Goal: Transaction & Acquisition: Purchase product/service

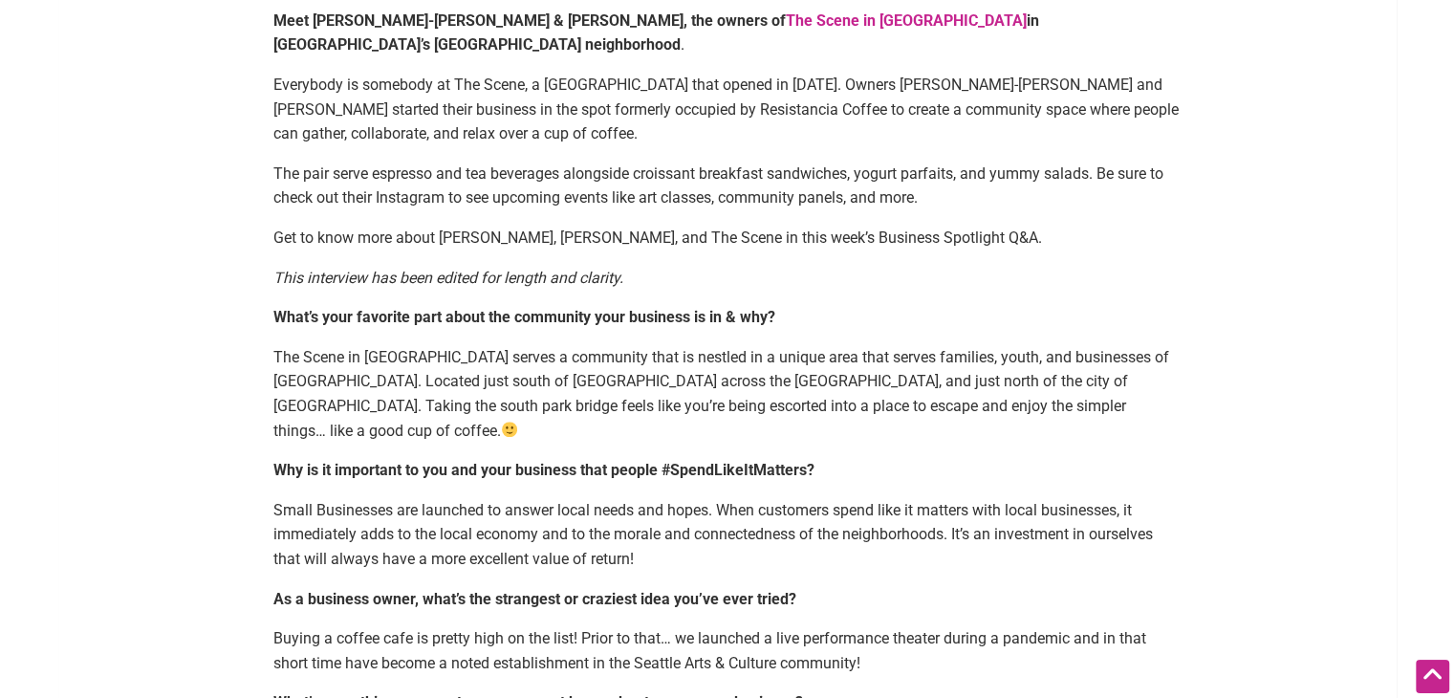
scroll to position [1338, 0]
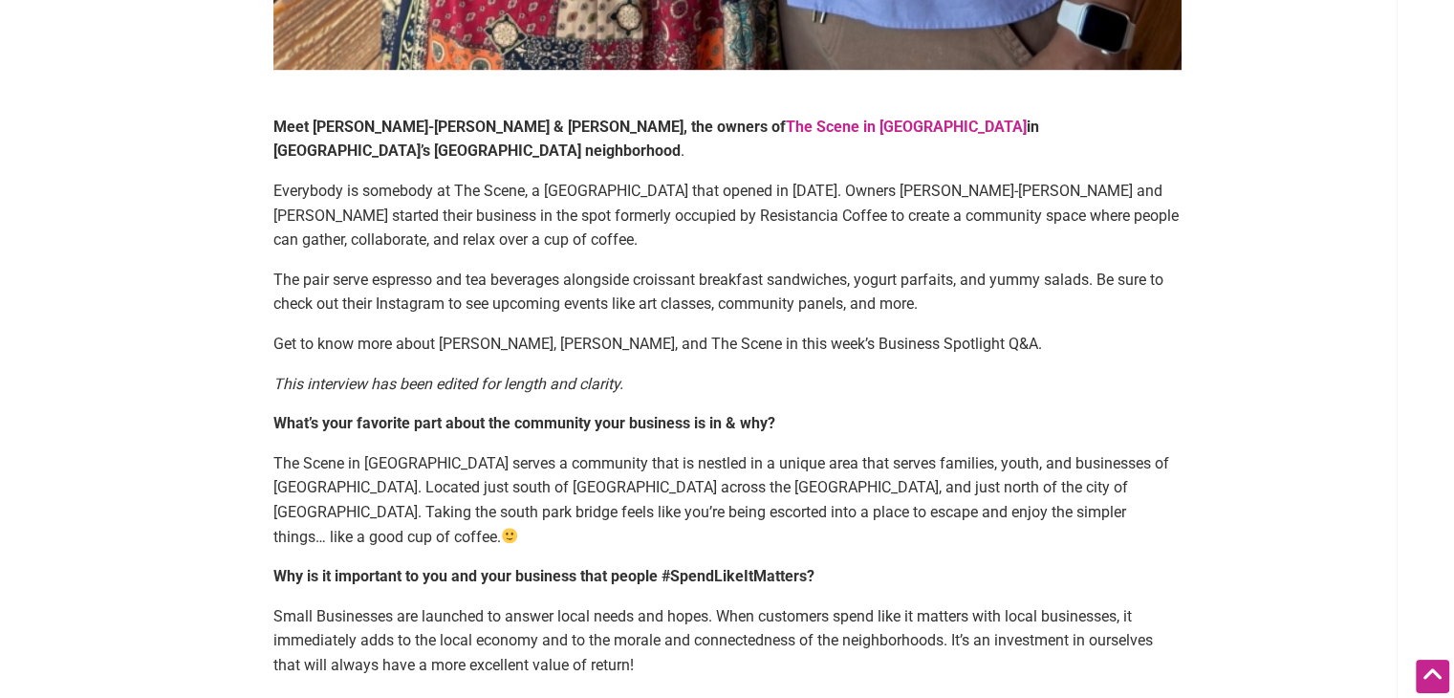
click at [786, 127] on link "The Scene in [GEOGRAPHIC_DATA]" at bounding box center [906, 127] width 241 height 18
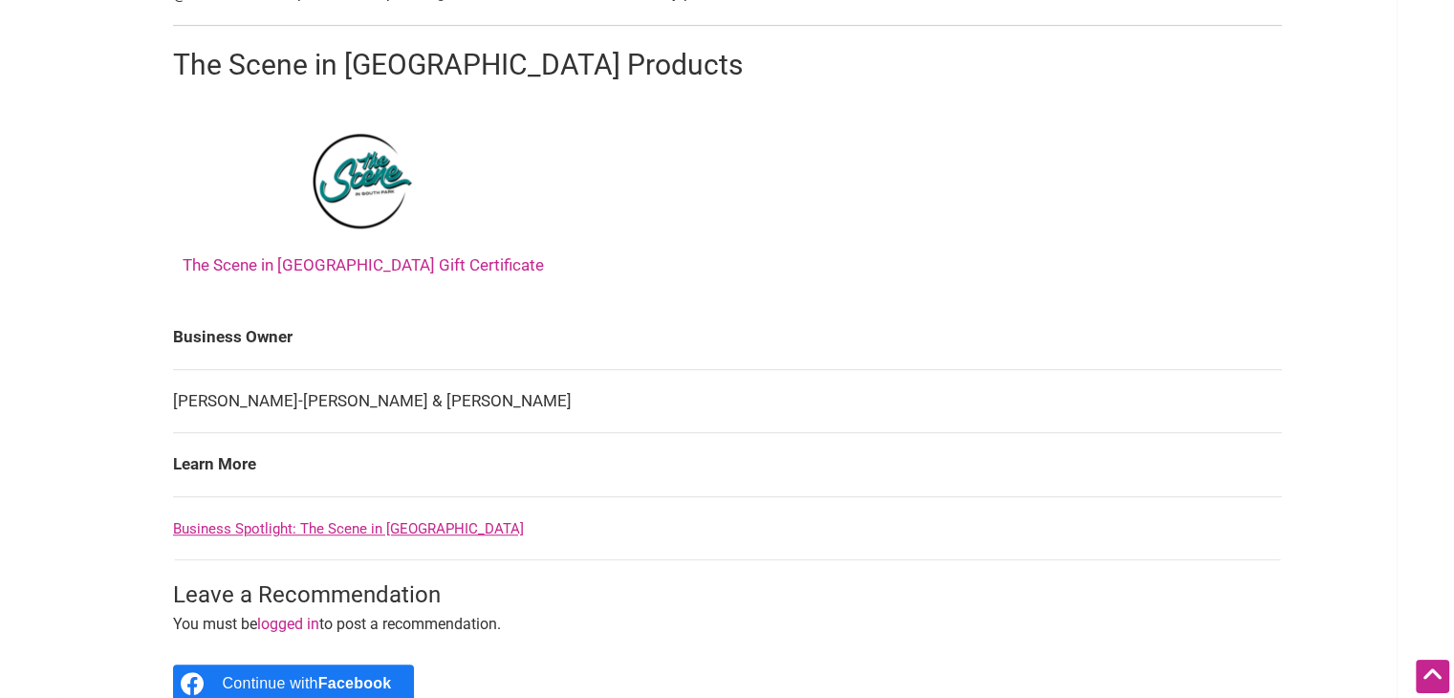
scroll to position [1147, 0]
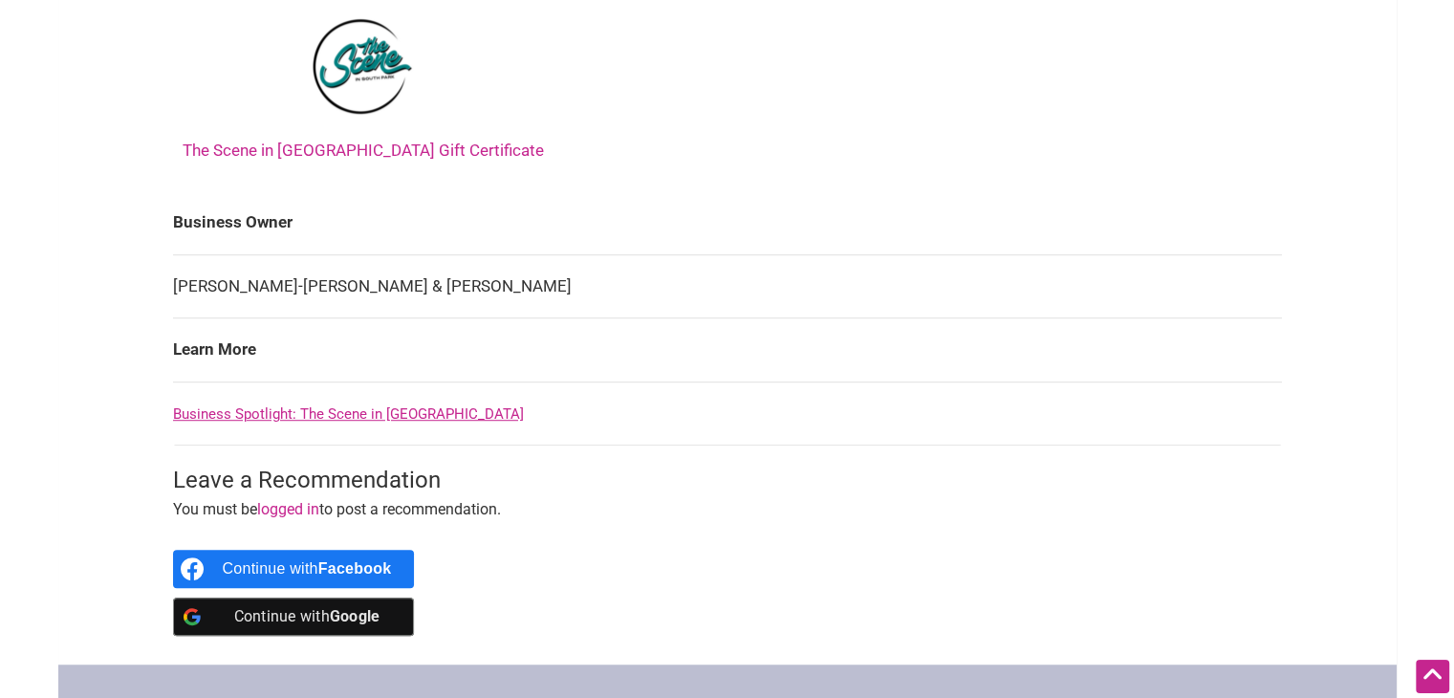
click at [409, 146] on link "The Scene in South Park Gift Certificate" at bounding box center [363, 77] width 361 height 164
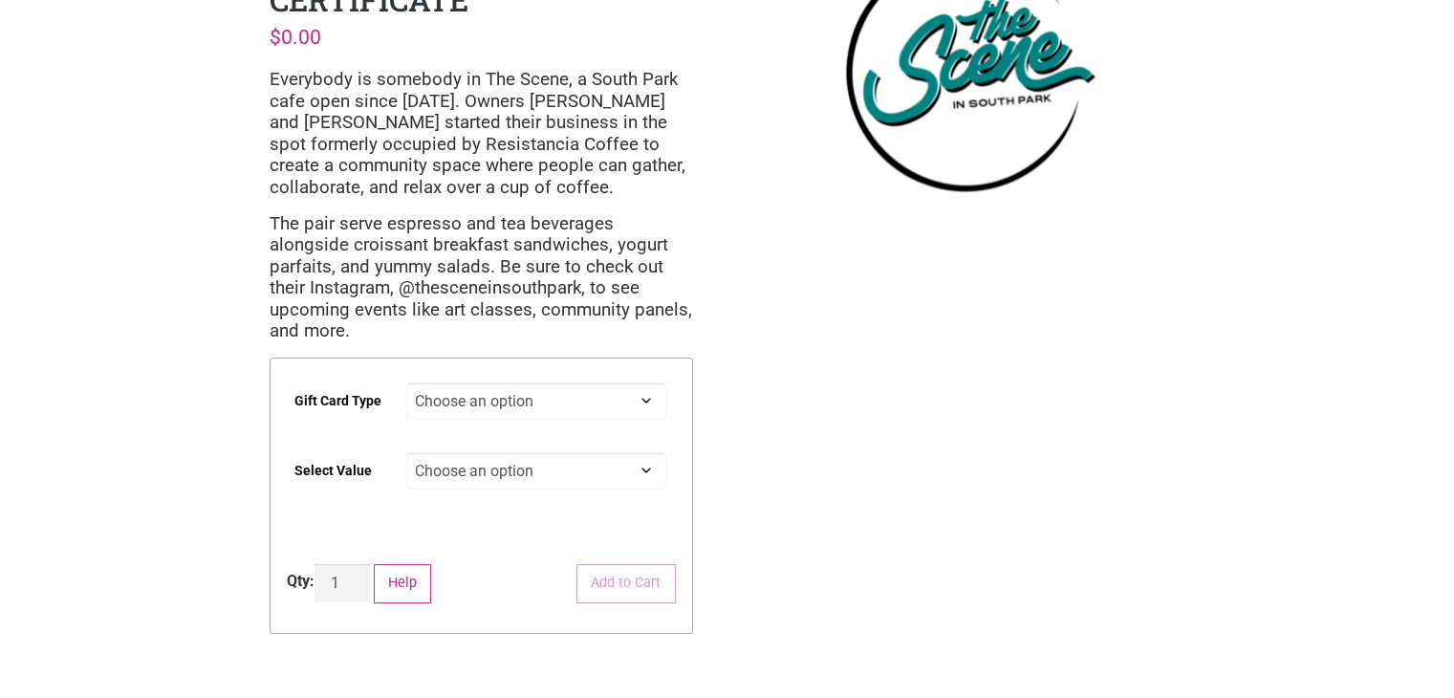
scroll to position [287, 0]
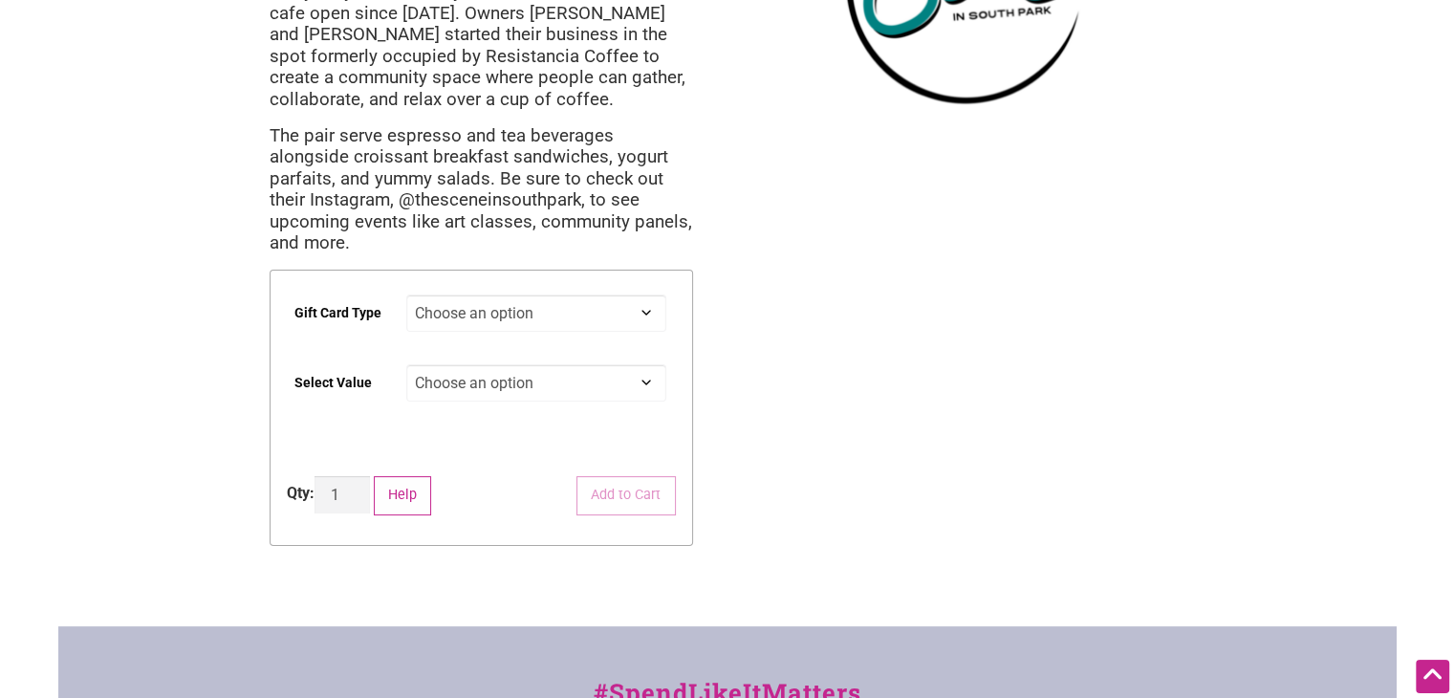
click at [644, 294] on select "Choose an option Digital Physical" at bounding box center [536, 312] width 260 height 37
click at [406, 294] on select "Choose an option Digital Physical" at bounding box center [536, 312] width 260 height 37
select select "Digital"
click at [623, 364] on select "Choose an option $25 $50 $100 $200" at bounding box center [536, 382] width 260 height 37
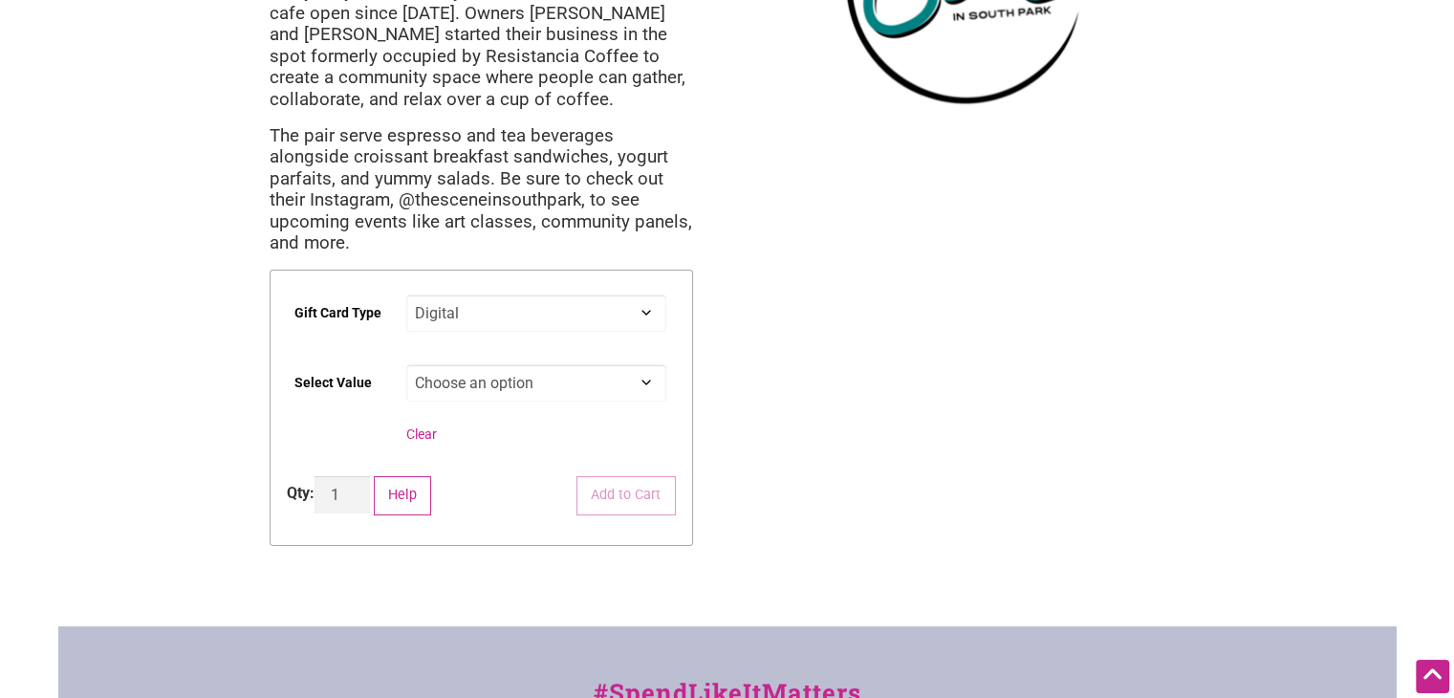
click at [623, 364] on select "Choose an option $25 $50 $100 $200" at bounding box center [536, 382] width 260 height 37
click at [648, 364] on select "Choose an option $25 $50 $100 $200" at bounding box center [536, 382] width 260 height 37
click at [571, 364] on select "Choose an option $25 $50 $100 $200" at bounding box center [536, 382] width 260 height 37
click at [584, 364] on select "Choose an option $25 $50 $100 $200" at bounding box center [536, 382] width 260 height 37
select select "$25"
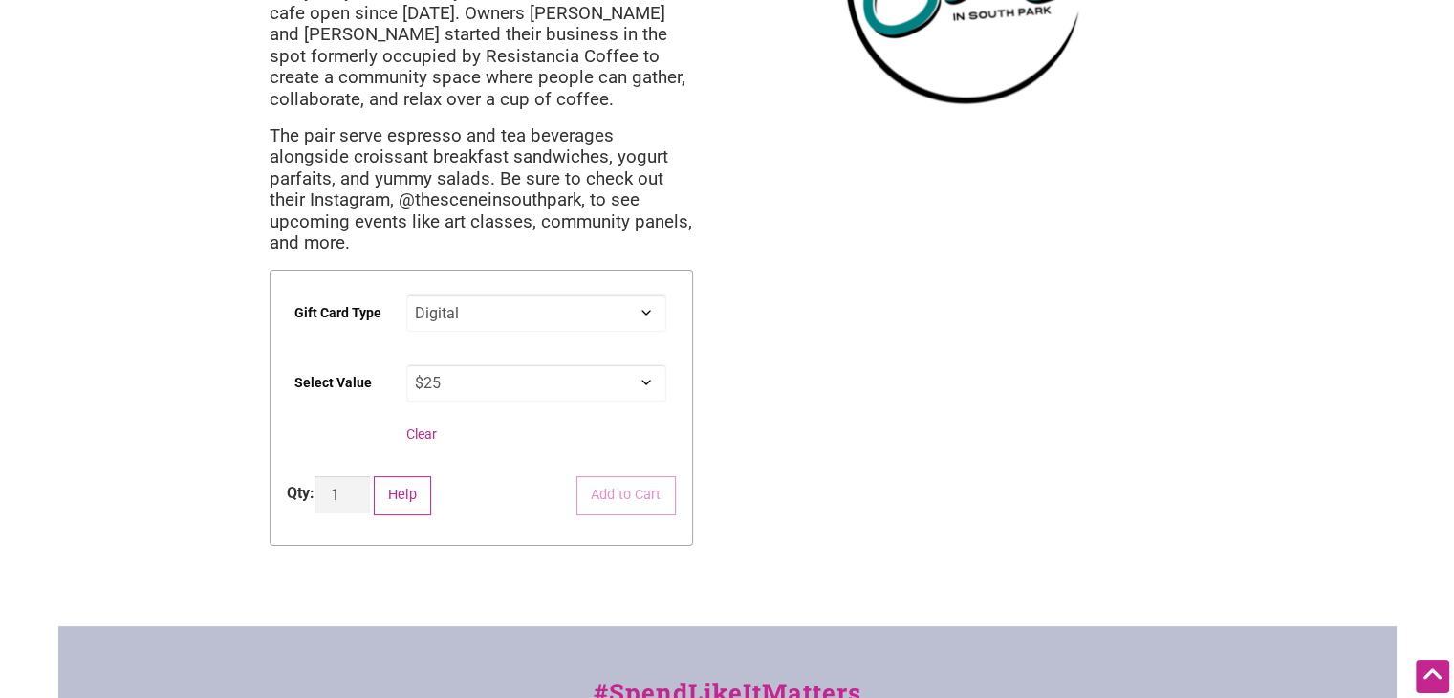
click at [406, 364] on select "Choose an option $25 $50 $100 $200" at bounding box center [536, 382] width 260 height 37
select select "Digital"
select select "$25"
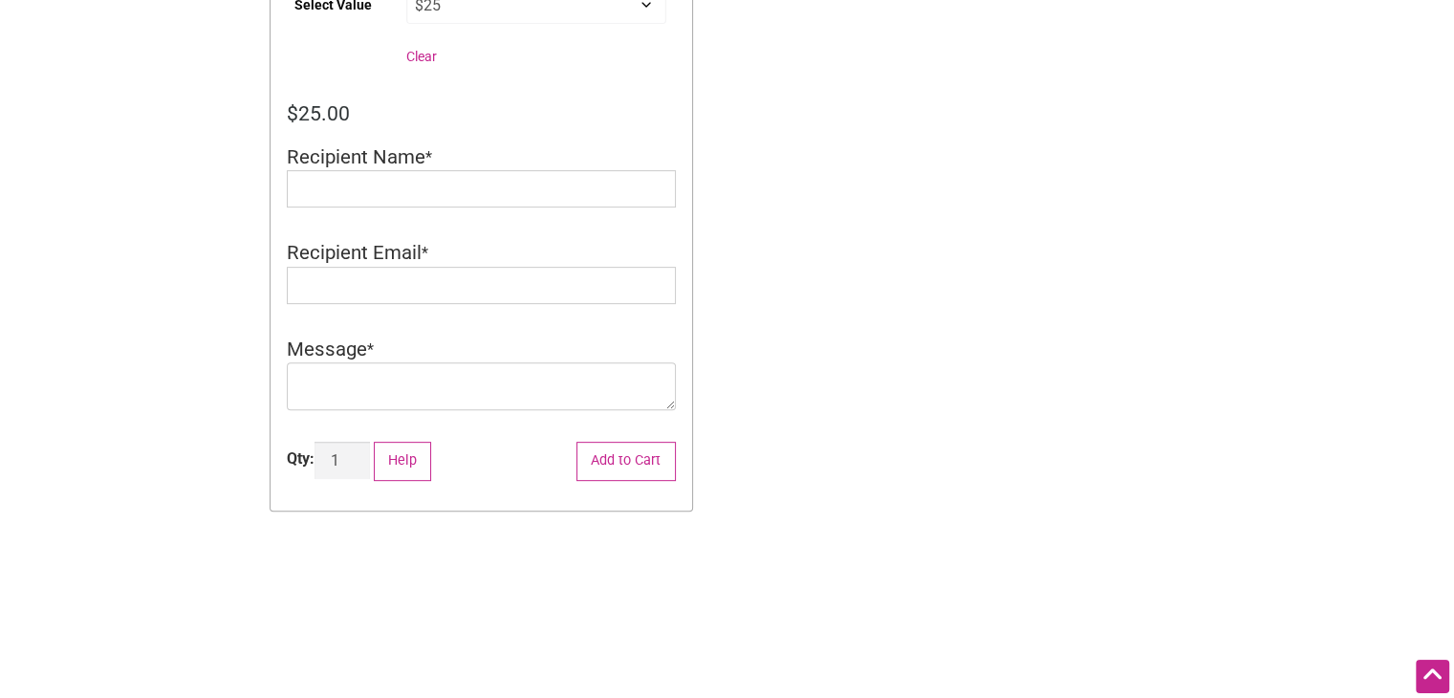
scroll to position [669, 0]
click at [513, 358] on textarea "Message" at bounding box center [481, 382] width 389 height 48
click at [499, 165] on input "Recipient Name" at bounding box center [481, 183] width 389 height 37
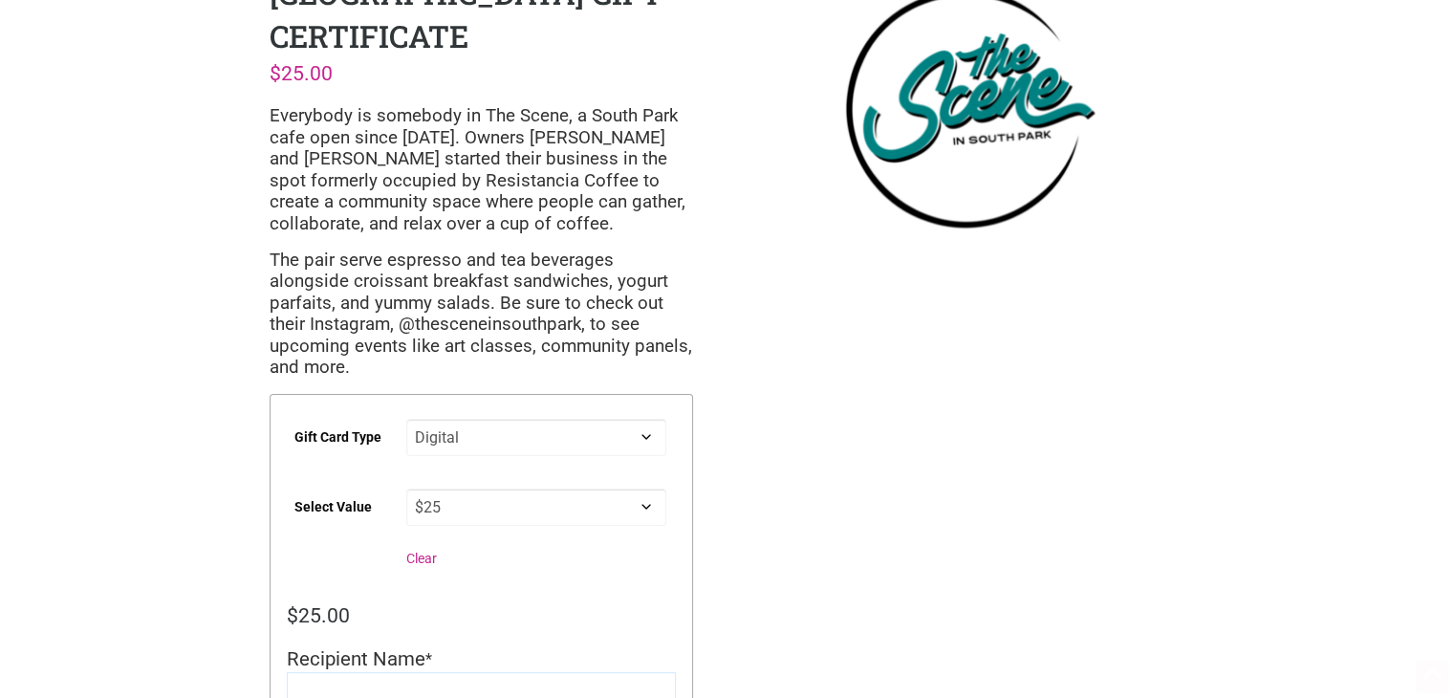
scroll to position [382, 0]
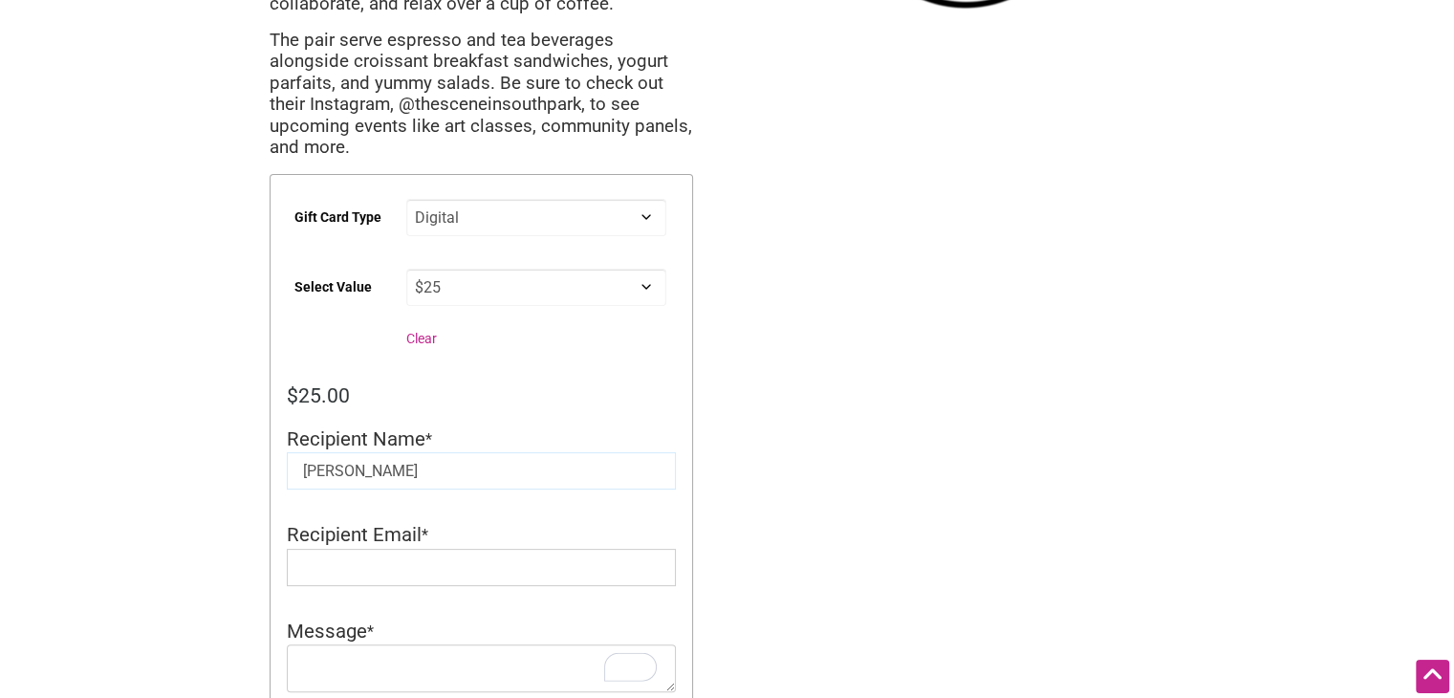
type input "Rachel Jackson"
click at [511, 549] on input "Recipient Email" at bounding box center [481, 567] width 389 height 37
type input "rjackson@philanthropynw.org"
click at [489, 644] on textarea "To enrich screen reader interactions, please activate Accessibility in Grammarl…" at bounding box center [481, 668] width 389 height 48
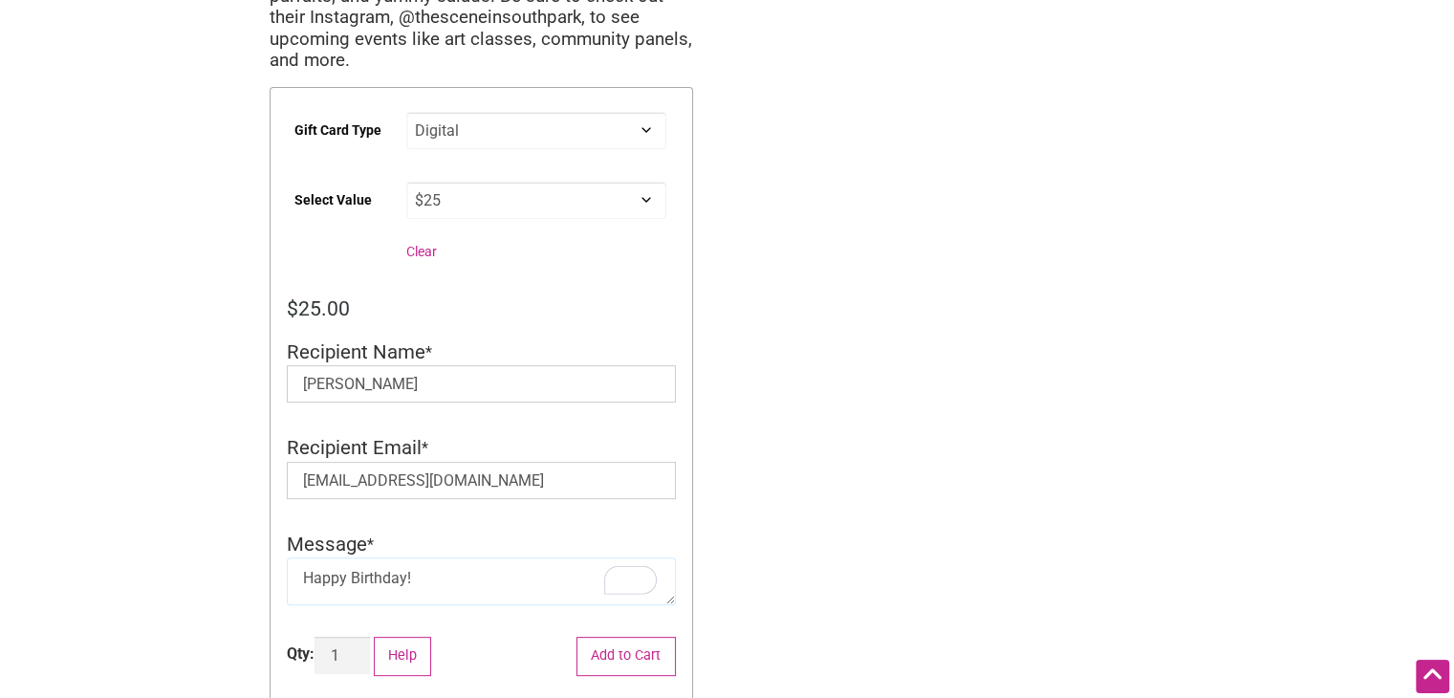
scroll to position [574, 0]
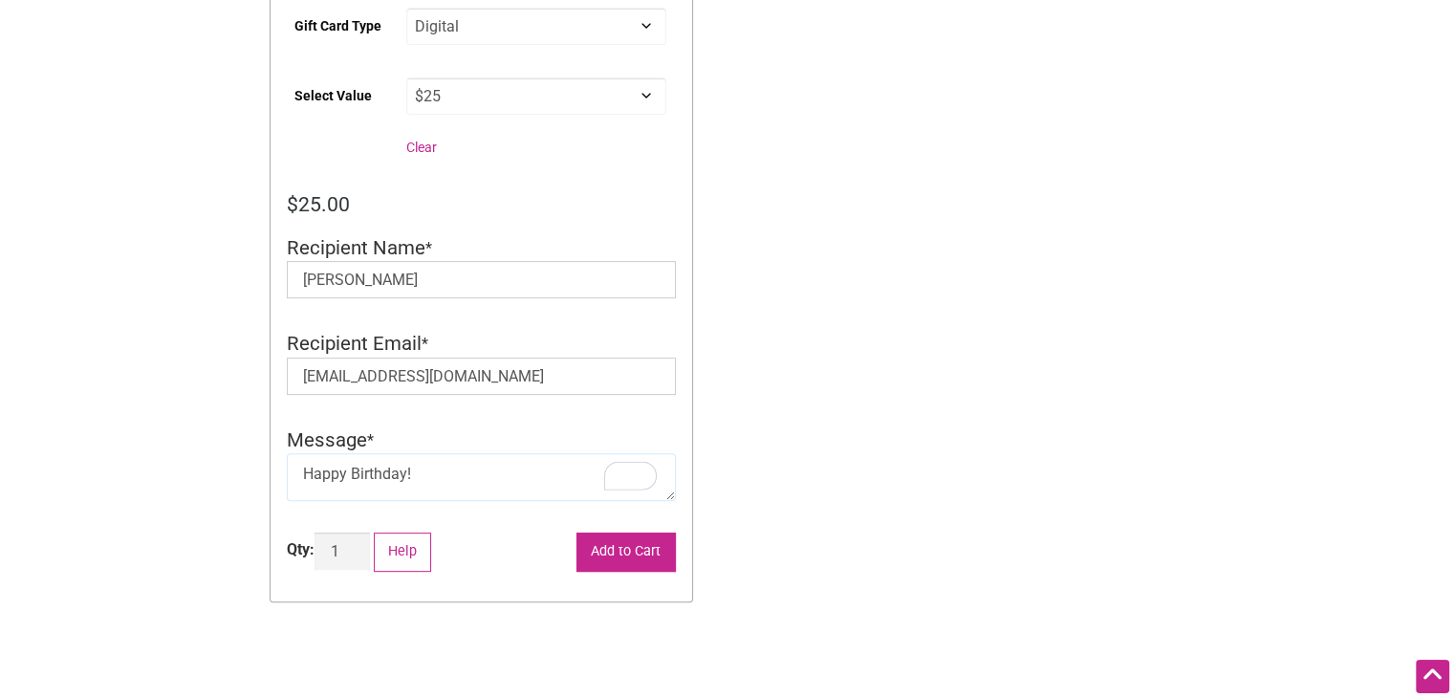
type textarea "Happy Birthday!"
click at [626, 532] on button "Add to Cart" at bounding box center [625, 551] width 99 height 39
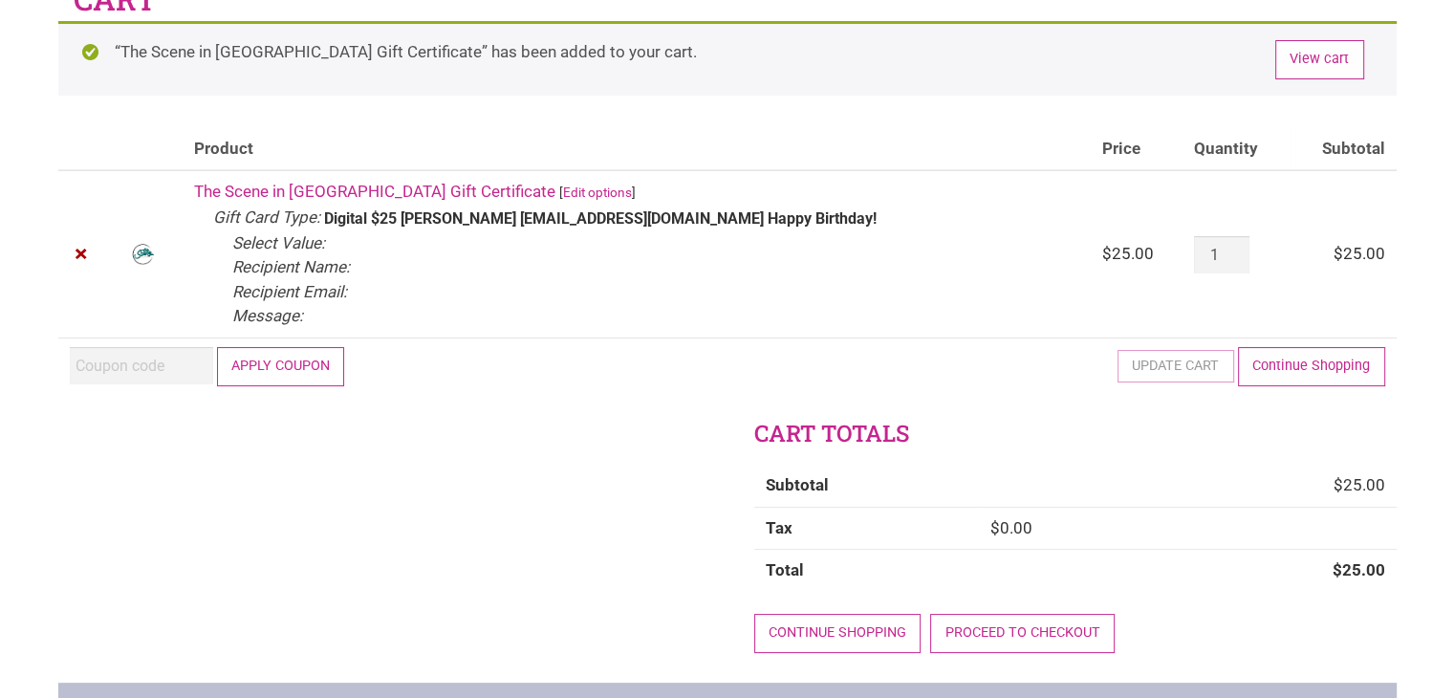
scroll to position [382, 0]
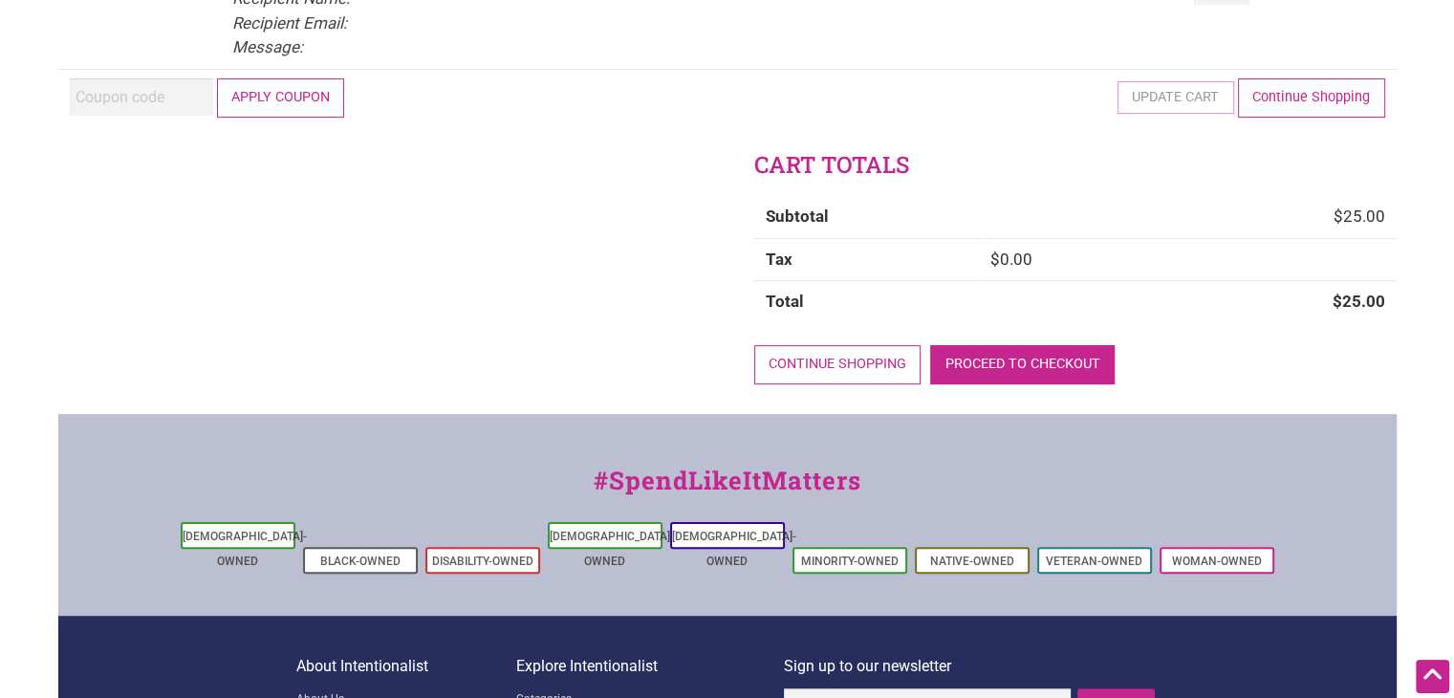
click at [1002, 359] on link "Proceed to checkout" at bounding box center [1022, 364] width 185 height 39
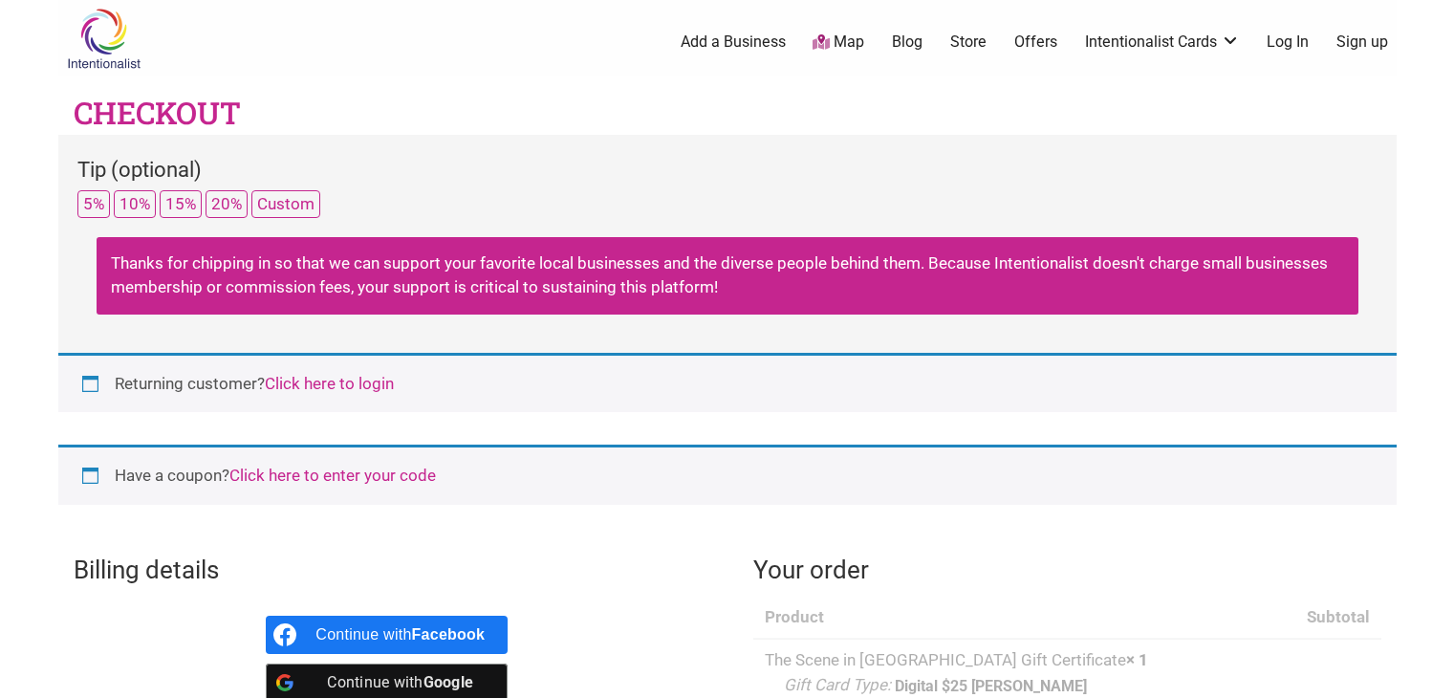
select select "WA"
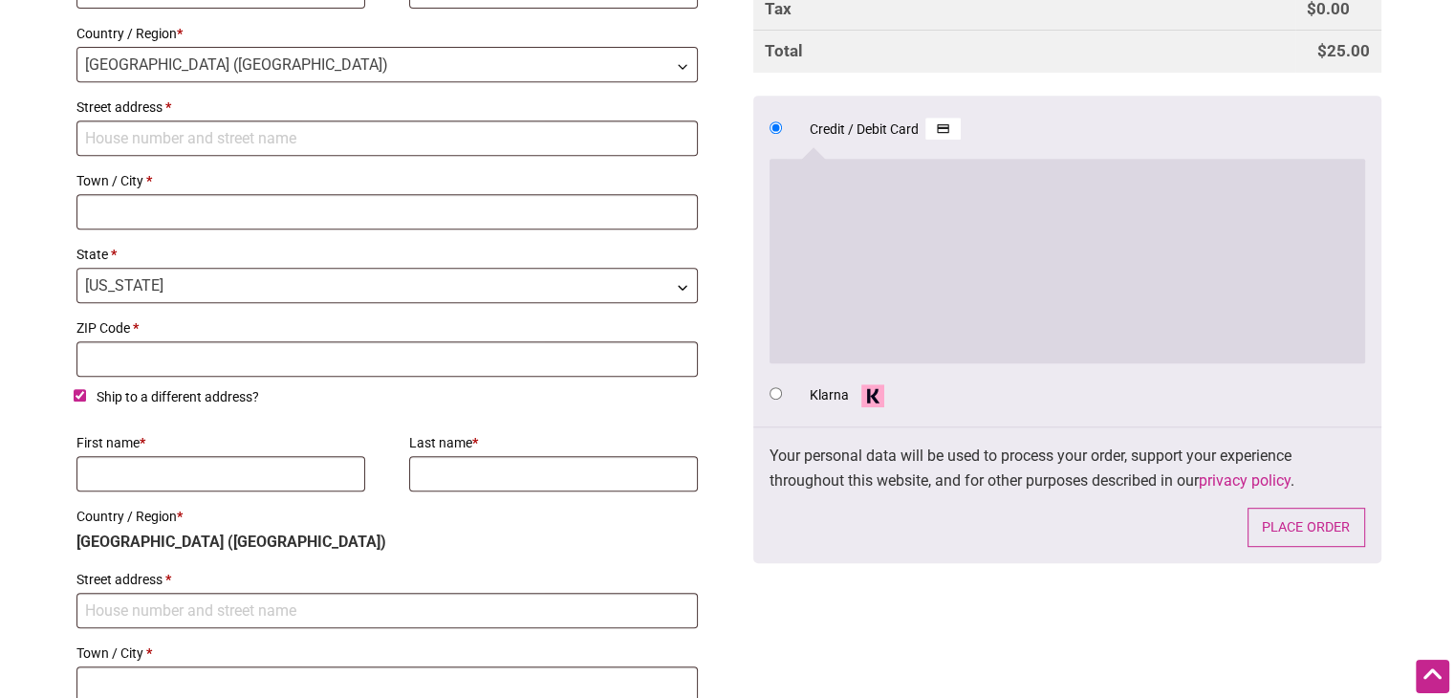
scroll to position [574, 0]
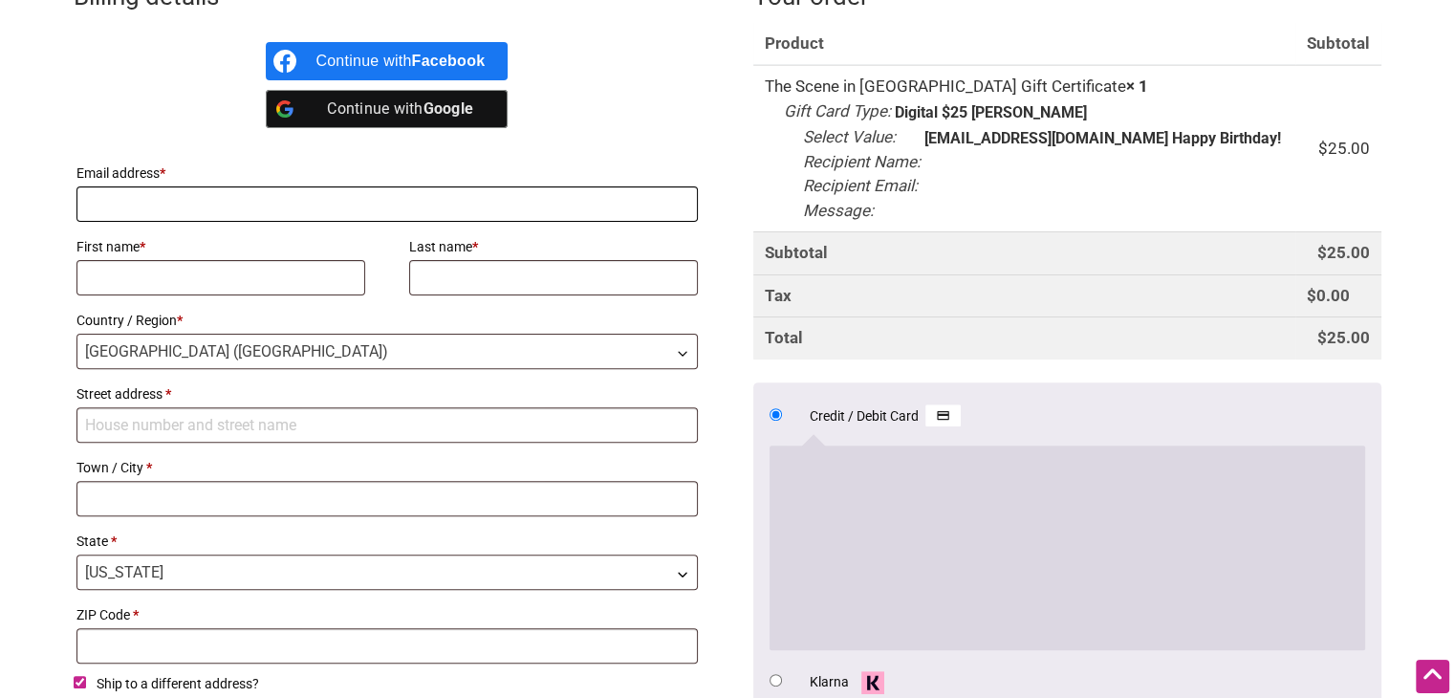
click at [291, 207] on input "Email address *" at bounding box center [387, 203] width 622 height 35
type input "[EMAIL_ADDRESS][DOMAIN_NAME]"
type input "[PERSON_NAME]"
type input "Westing"
type input "[STREET_ADDRESS]"
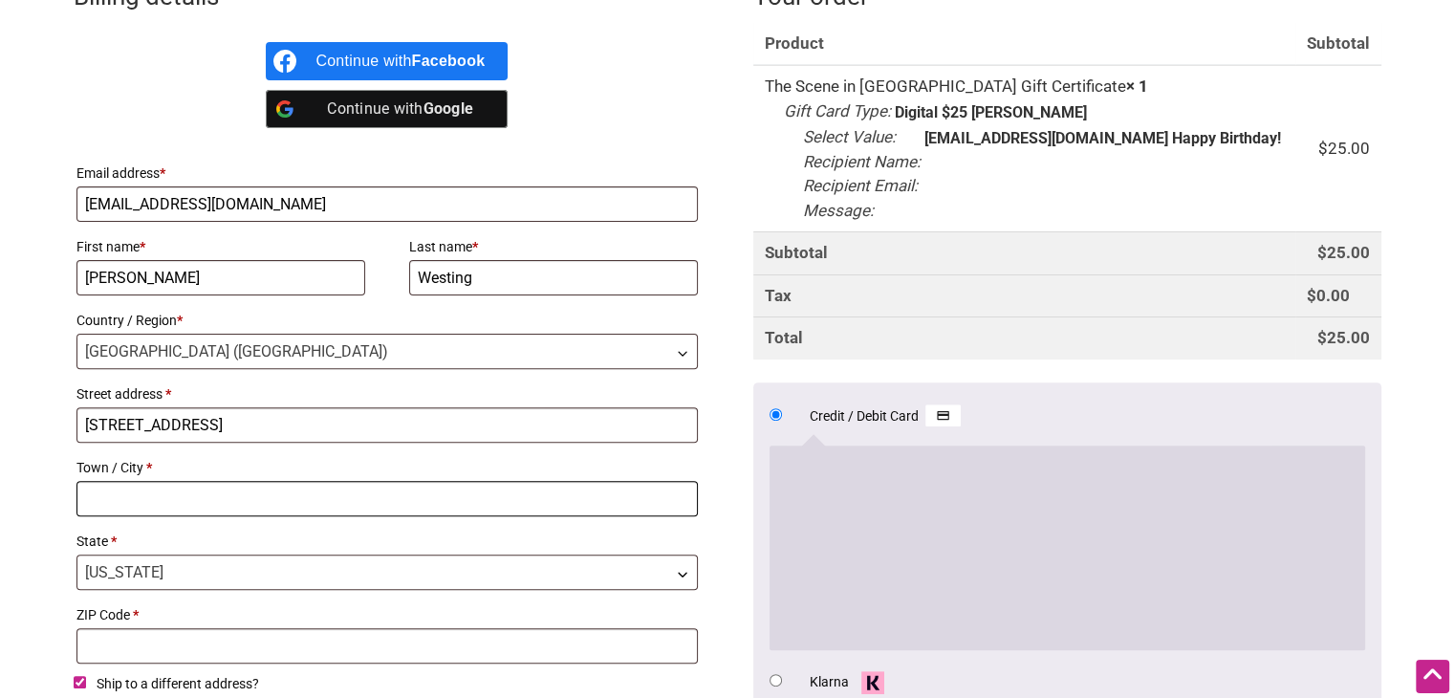
type input "[GEOGRAPHIC_DATA]"
type input "98121"
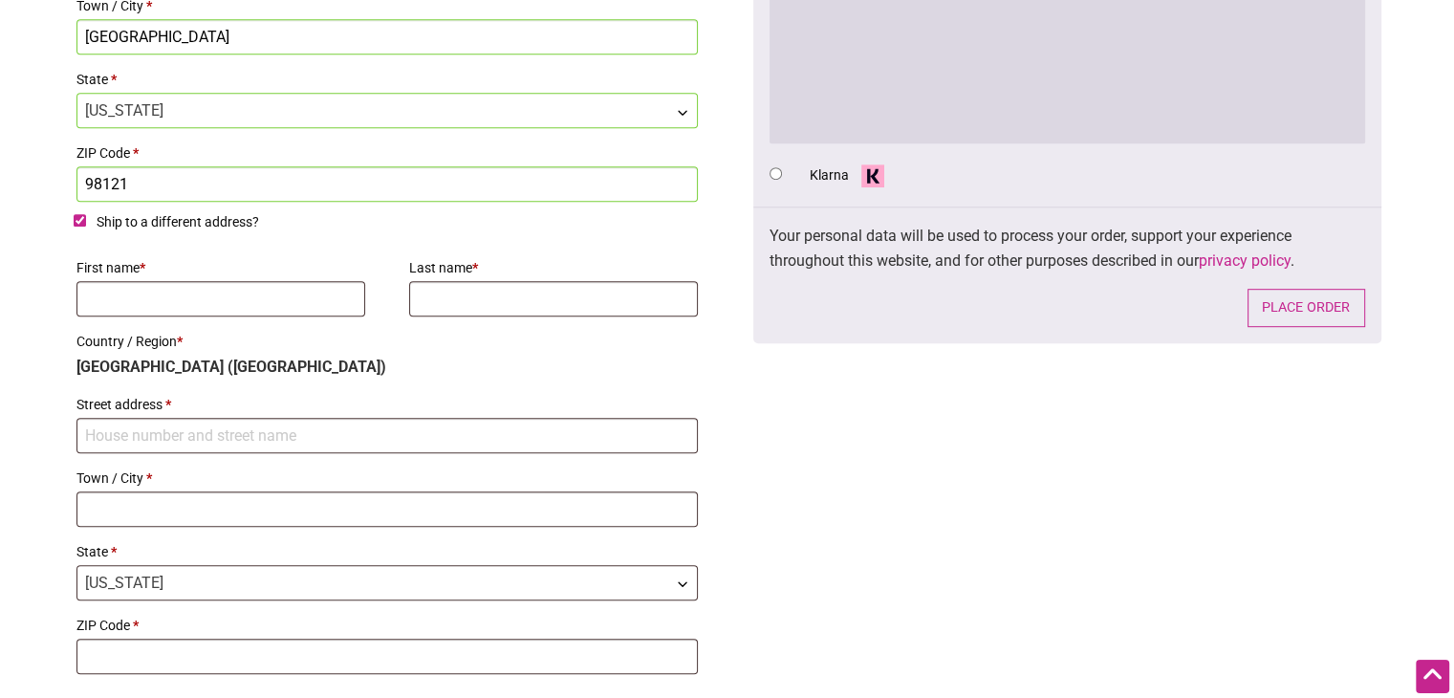
scroll to position [1052, 0]
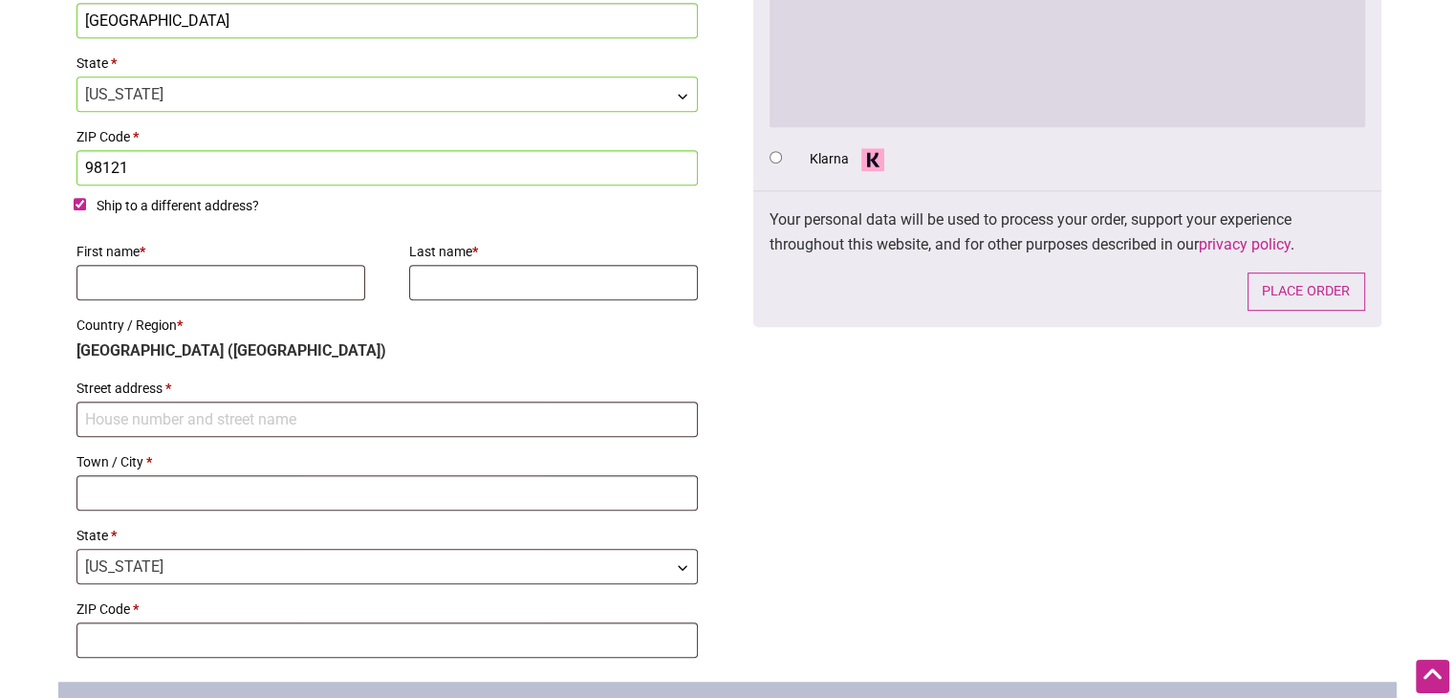
click at [78, 203] on input "Ship to a different address?" at bounding box center [80, 204] width 12 height 12
checkbox input "false"
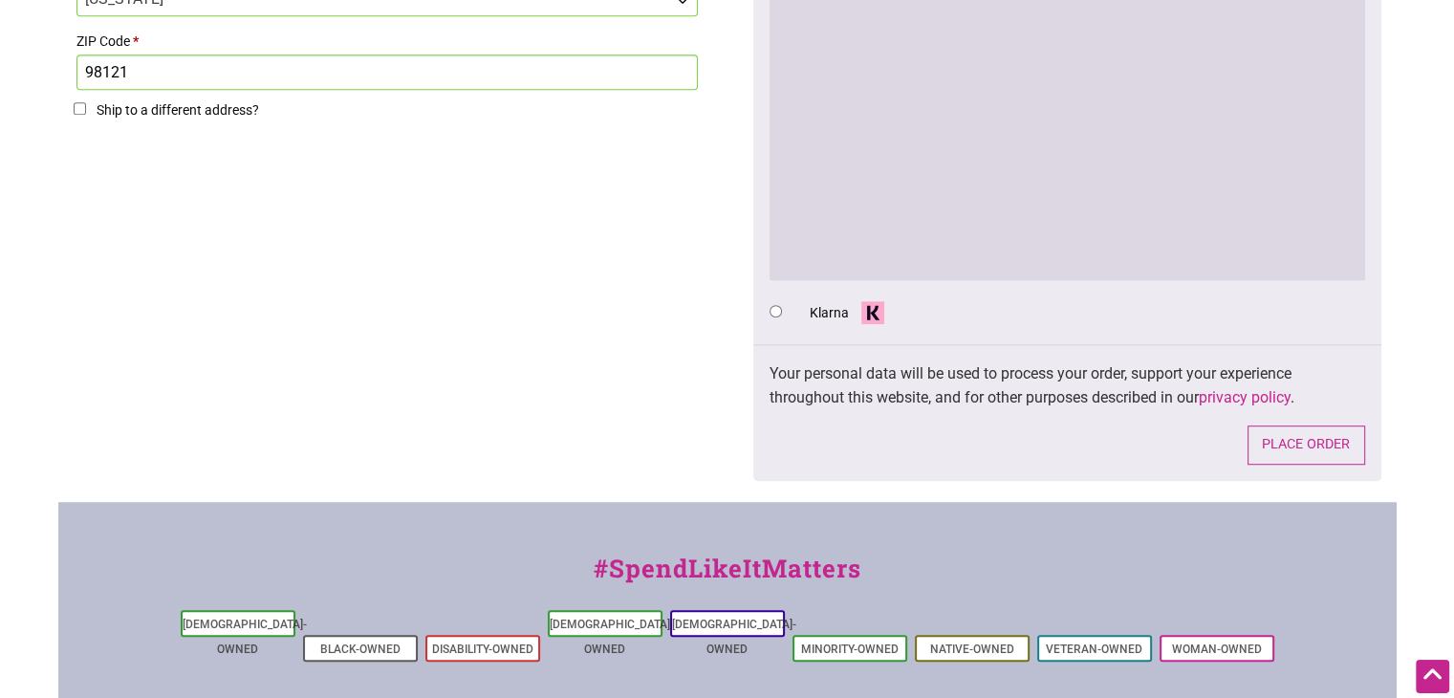
scroll to position [956, 0]
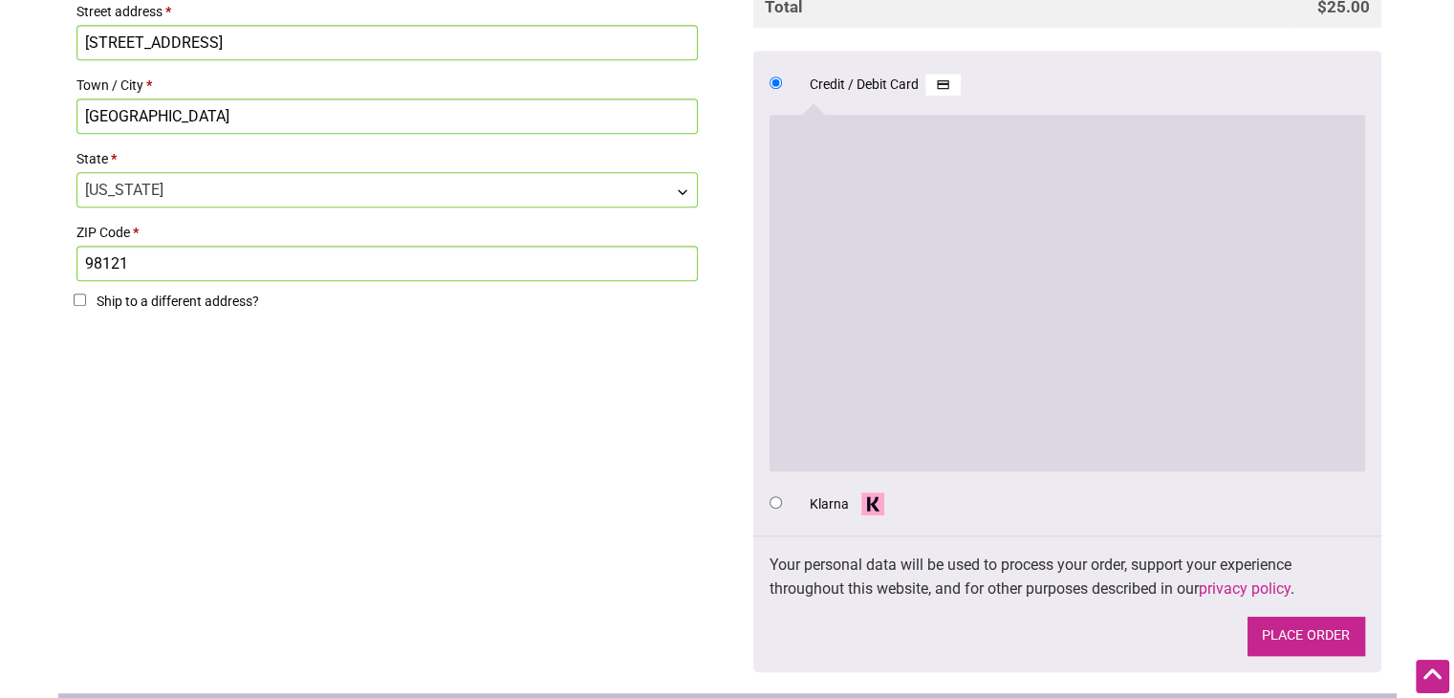
click at [1282, 638] on button "Place order" at bounding box center [1307, 636] width 118 height 39
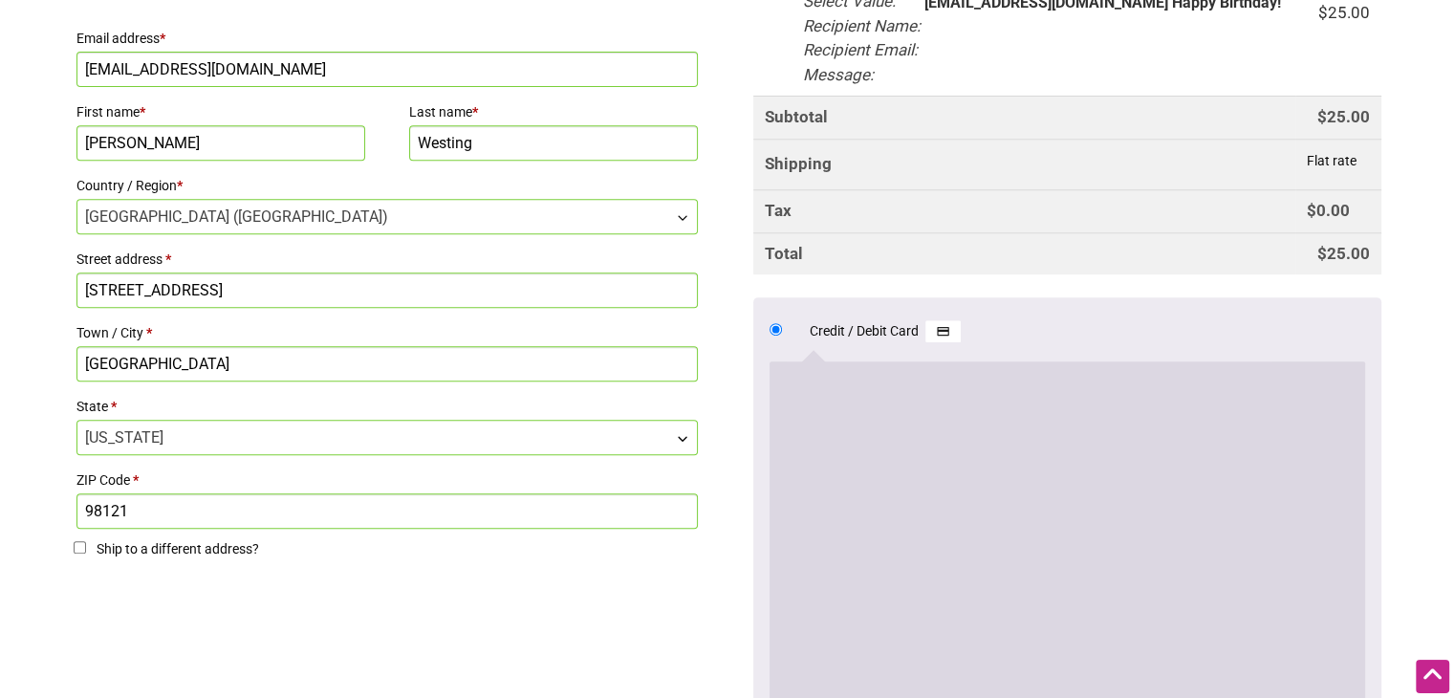
scroll to position [1185, 0]
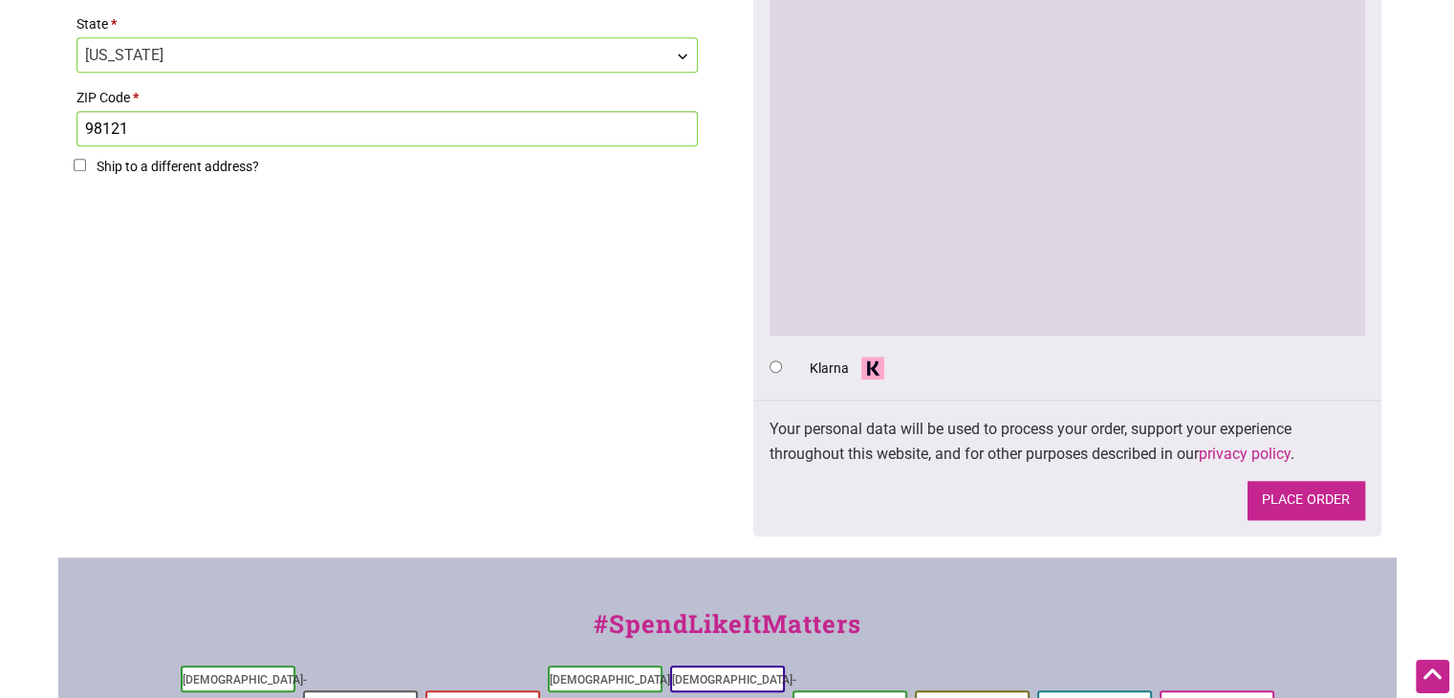
click at [1280, 499] on button "Place order" at bounding box center [1307, 500] width 118 height 39
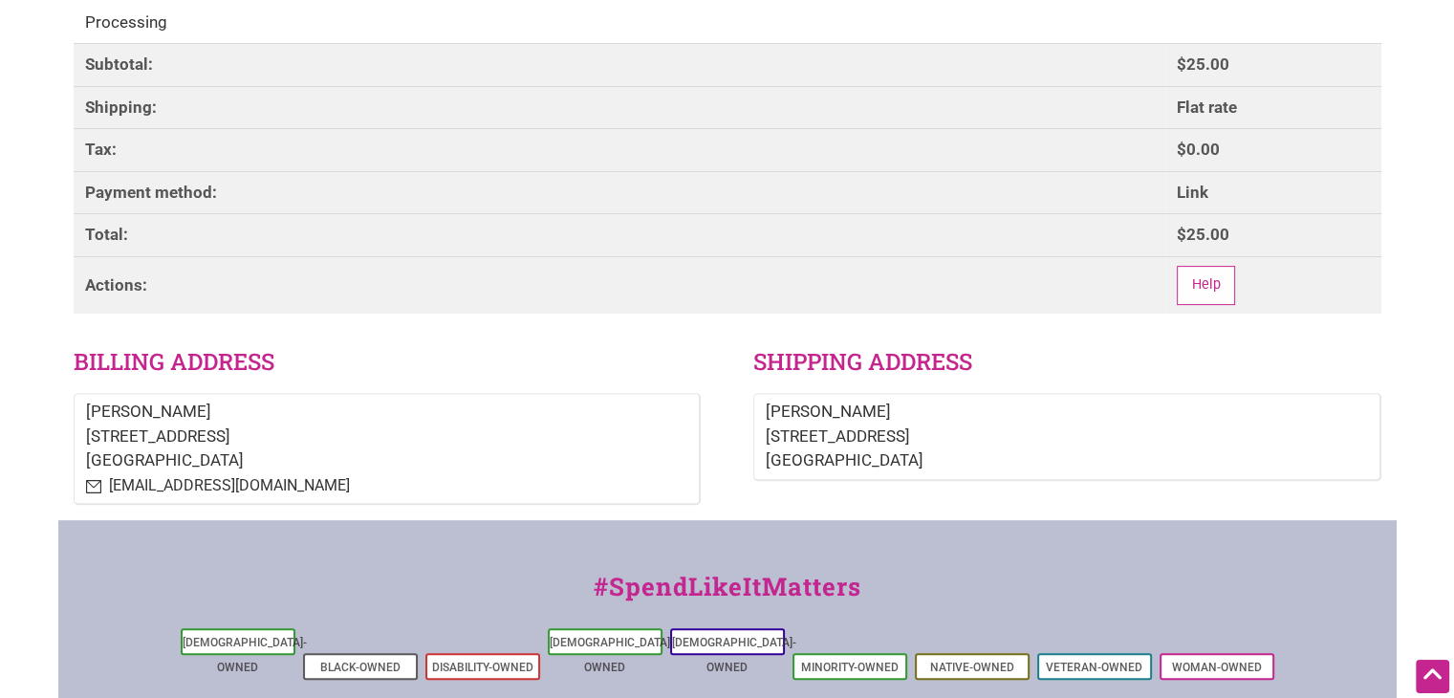
scroll to position [287, 0]
